Goal: Information Seeking & Learning: Learn about a topic

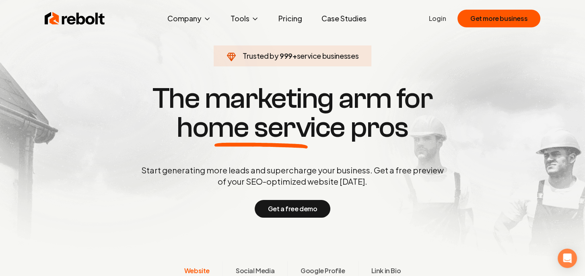
click at [296, 17] on link "Pricing" at bounding box center [290, 18] width 37 height 16
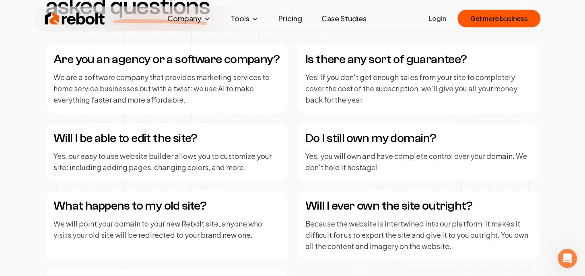
scroll to position [922, 0]
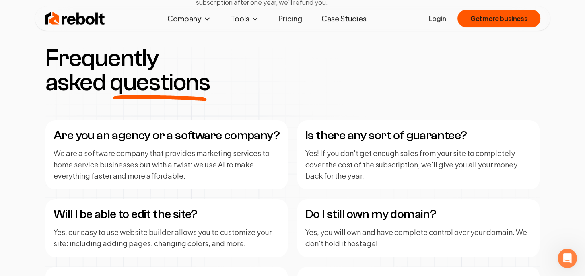
click at [292, 18] on link "Pricing" at bounding box center [290, 18] width 37 height 16
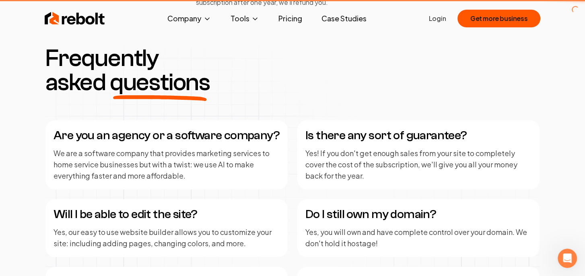
scroll to position [0, 0]
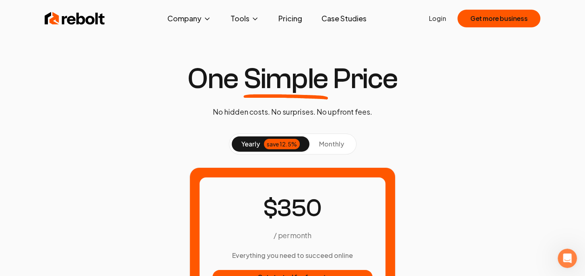
click at [330, 143] on span "monthly" at bounding box center [331, 144] width 25 height 8
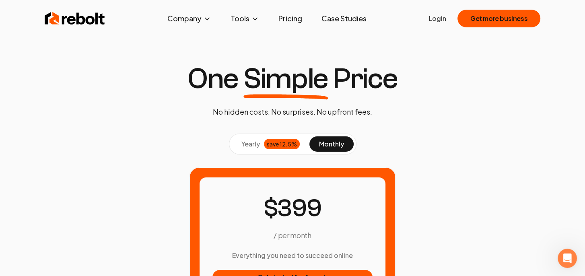
click at [250, 143] on span "yearly" at bounding box center [250, 144] width 19 height 10
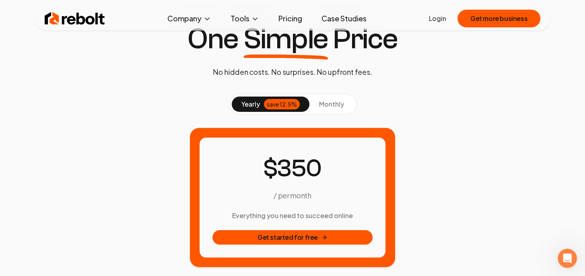
scroll to position [40, 0]
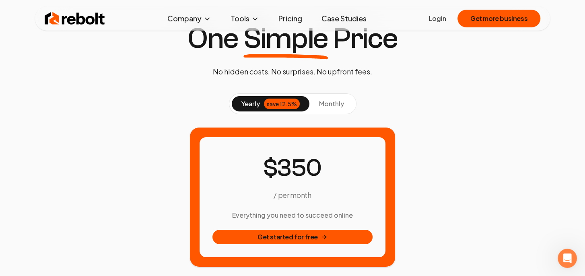
click at [328, 100] on span "monthly" at bounding box center [331, 103] width 25 height 8
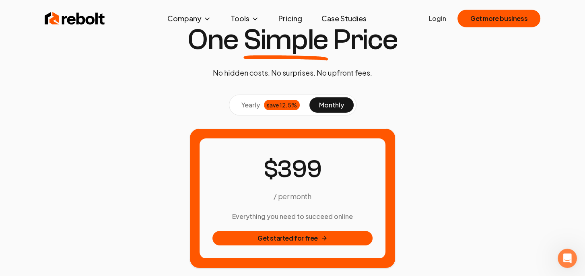
scroll to position [0, 0]
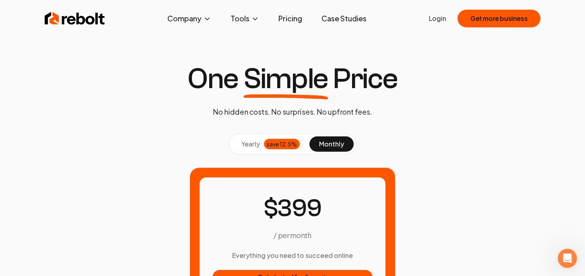
click at [136, 21] on div "Rebolt Company About Blog Jobs Help Center Tools Google Review QR Code Generato…" at bounding box center [292, 18] width 515 height 24
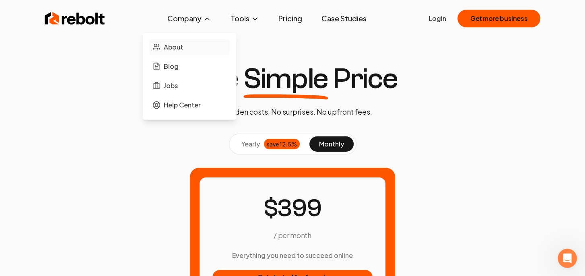
click at [175, 45] on span "About" at bounding box center [173, 47] width 19 height 10
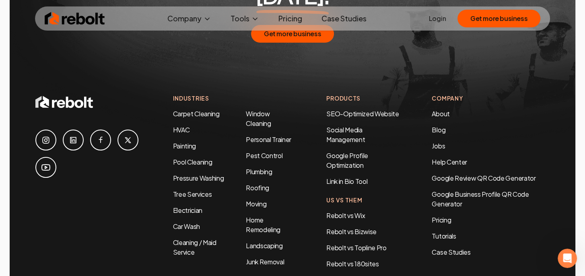
scroll to position [2937, 0]
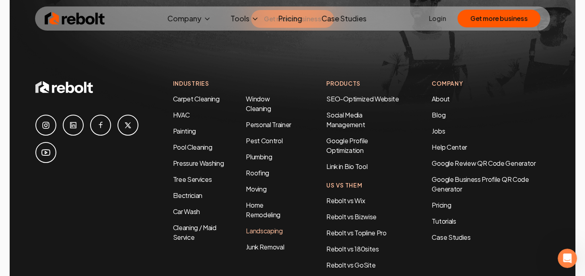
click at [255, 226] on link "Landscaping" at bounding box center [264, 230] width 37 height 8
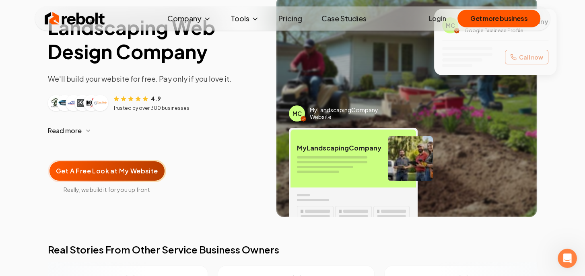
scroll to position [80, 0]
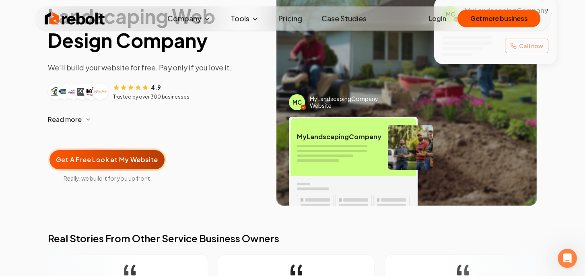
click at [292, 18] on link "Pricing" at bounding box center [290, 18] width 37 height 16
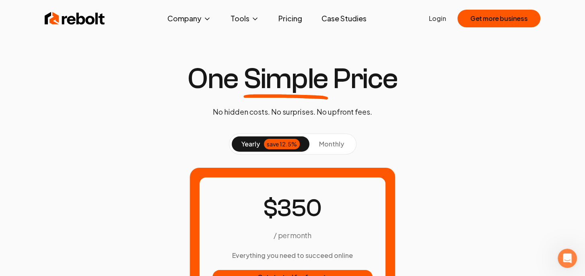
click at [292, 19] on link "Pricing" at bounding box center [290, 18] width 37 height 16
click at [334, 140] on span "monthly" at bounding box center [331, 144] width 25 height 8
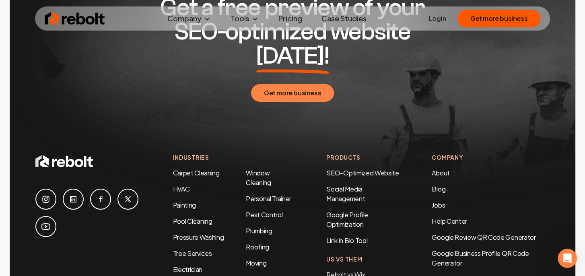
scroll to position [1488, 0]
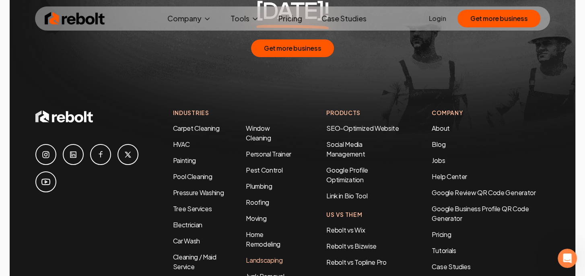
click at [264, 256] on link "Landscaping" at bounding box center [264, 260] width 37 height 8
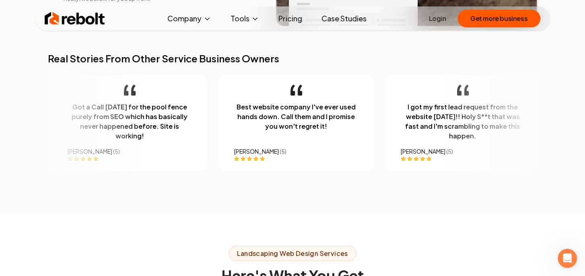
scroll to position [362, 0]
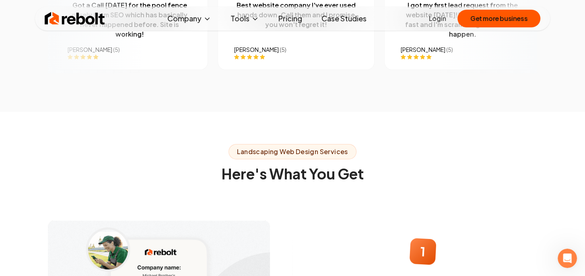
click at [296, 19] on link "Pricing" at bounding box center [290, 18] width 37 height 16
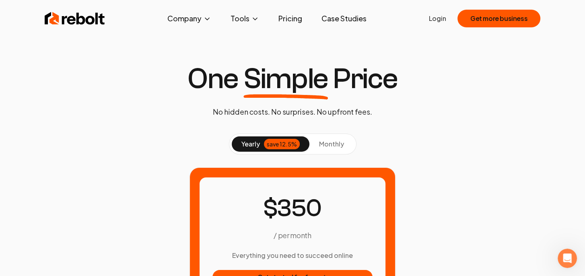
click at [327, 143] on span "monthly" at bounding box center [331, 144] width 25 height 8
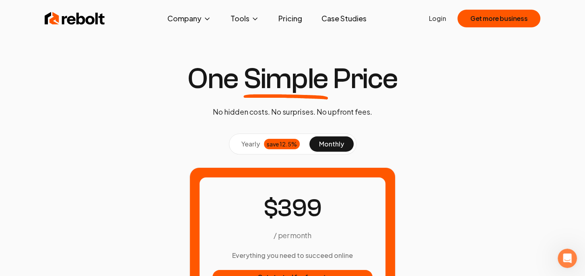
click at [352, 18] on link "Case Studies" at bounding box center [344, 18] width 58 height 16
